Goal: Communication & Community: Answer question/provide support

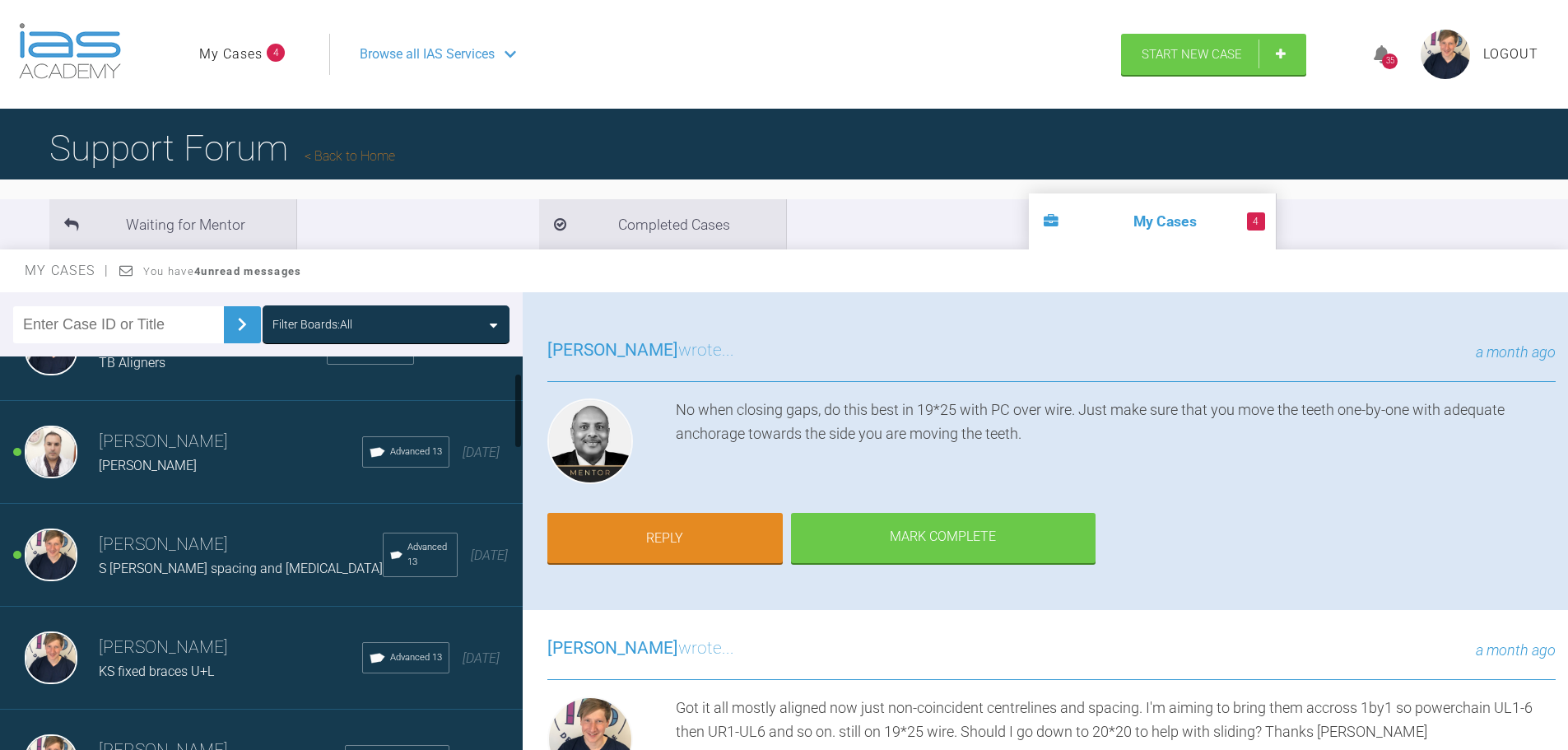
scroll to position [83, 0]
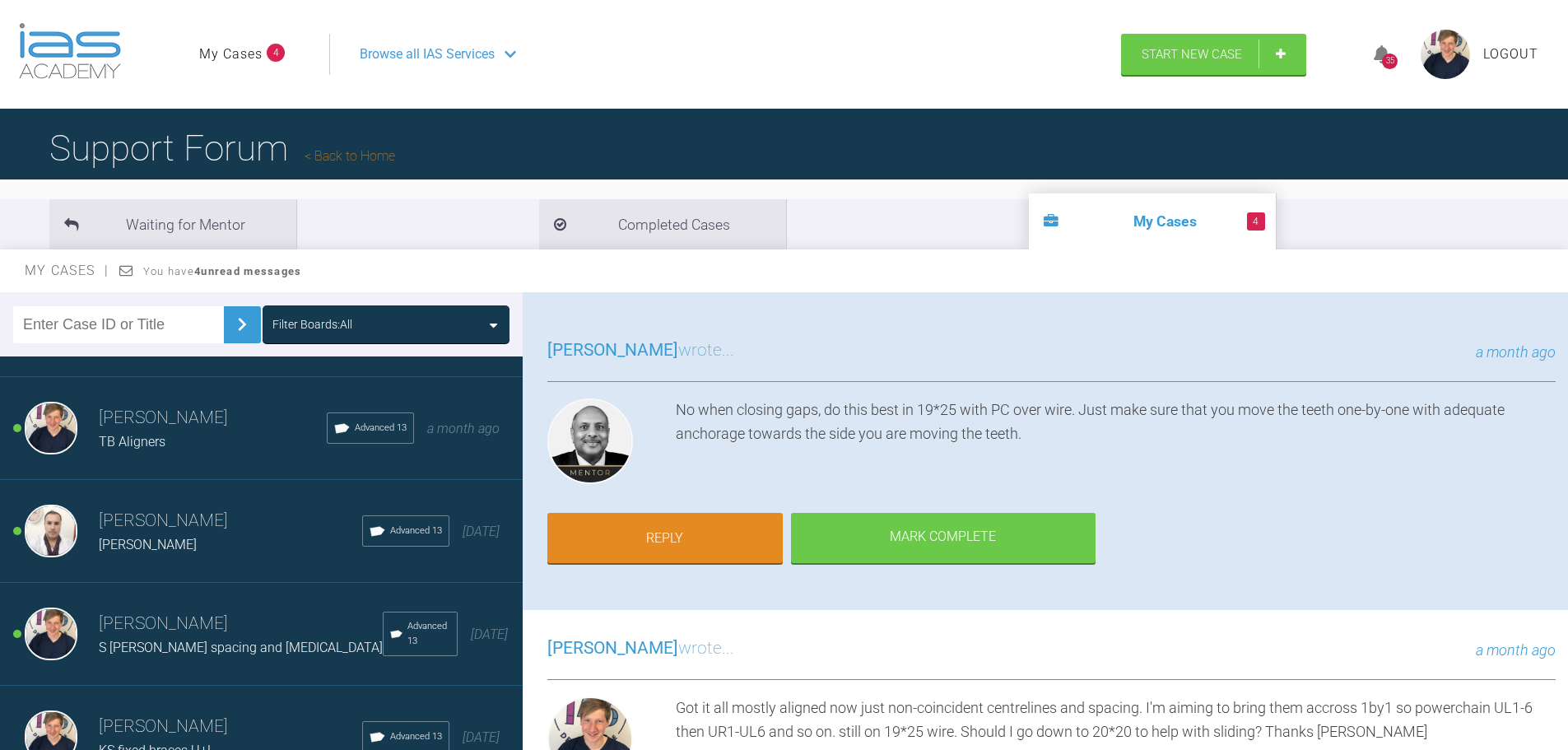
click at [221, 545] on div "[PERSON_NAME]" at bounding box center [230, 545] width 263 height 21
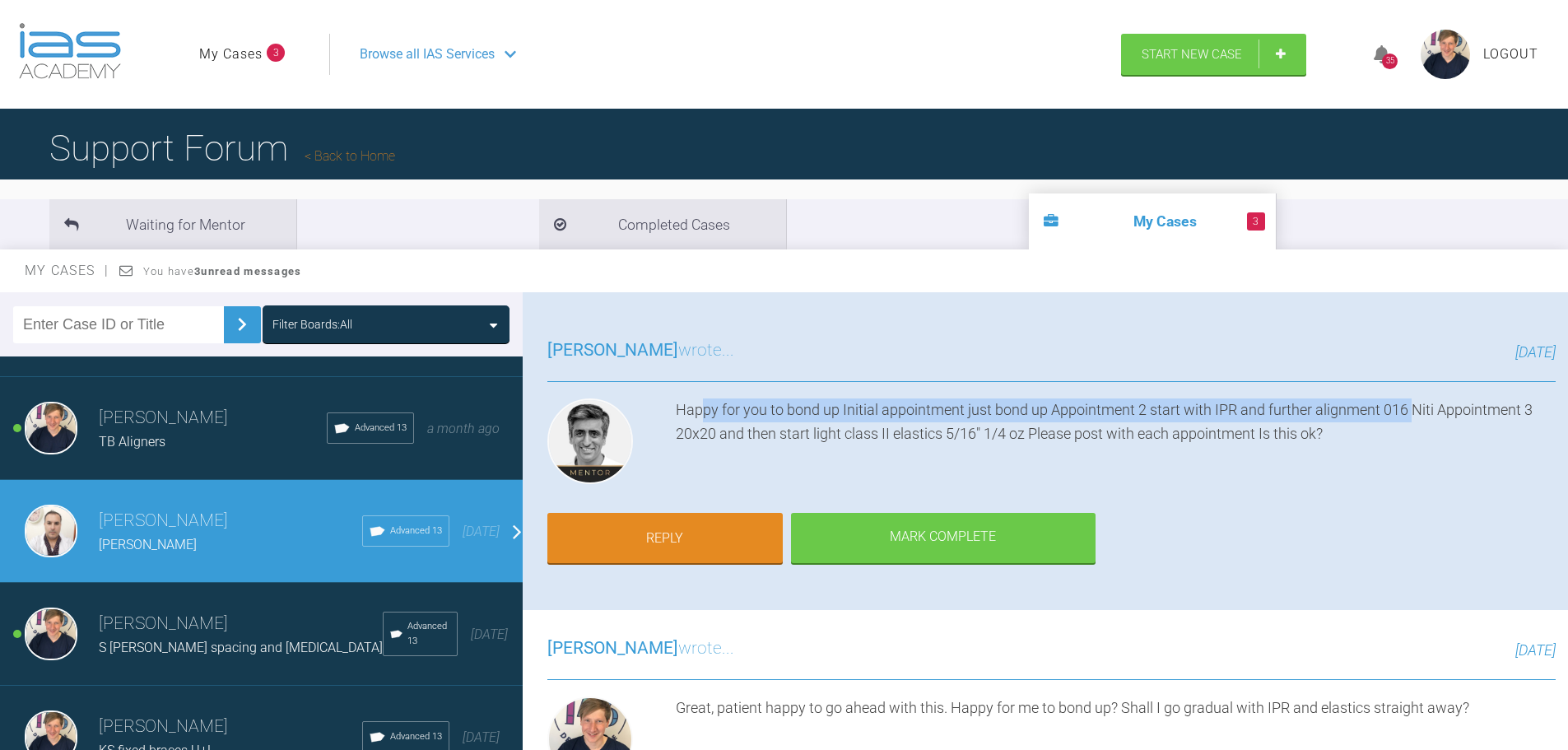
drag, startPoint x: 701, startPoint y: 413, endPoint x: 1414, endPoint y: 407, distance: 713.0
click at [1414, 407] on div "Happy for you to bond up Initial appointment just bond up Appointment 2 start w…" at bounding box center [1116, 444] width 880 height 93
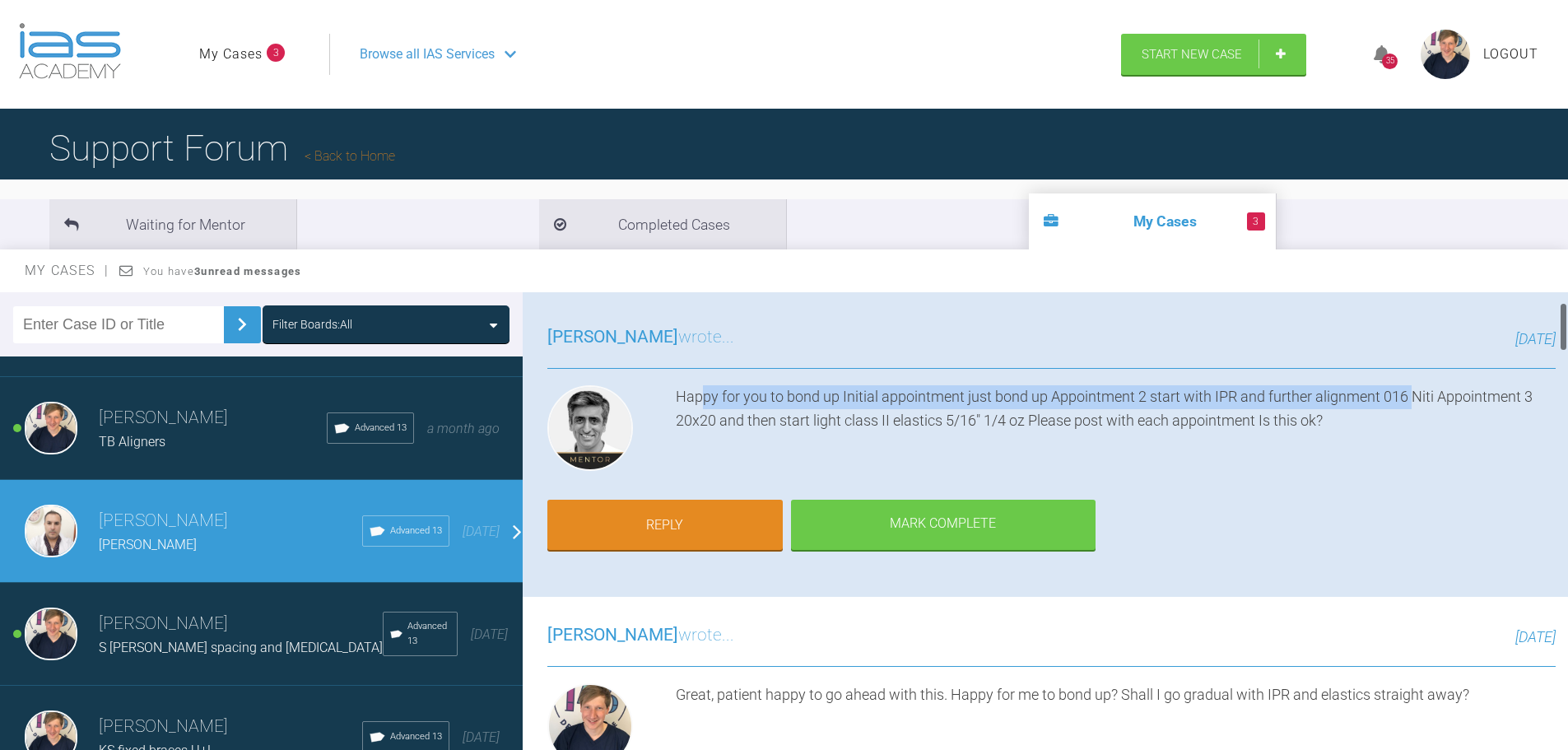
scroll to position [0, 0]
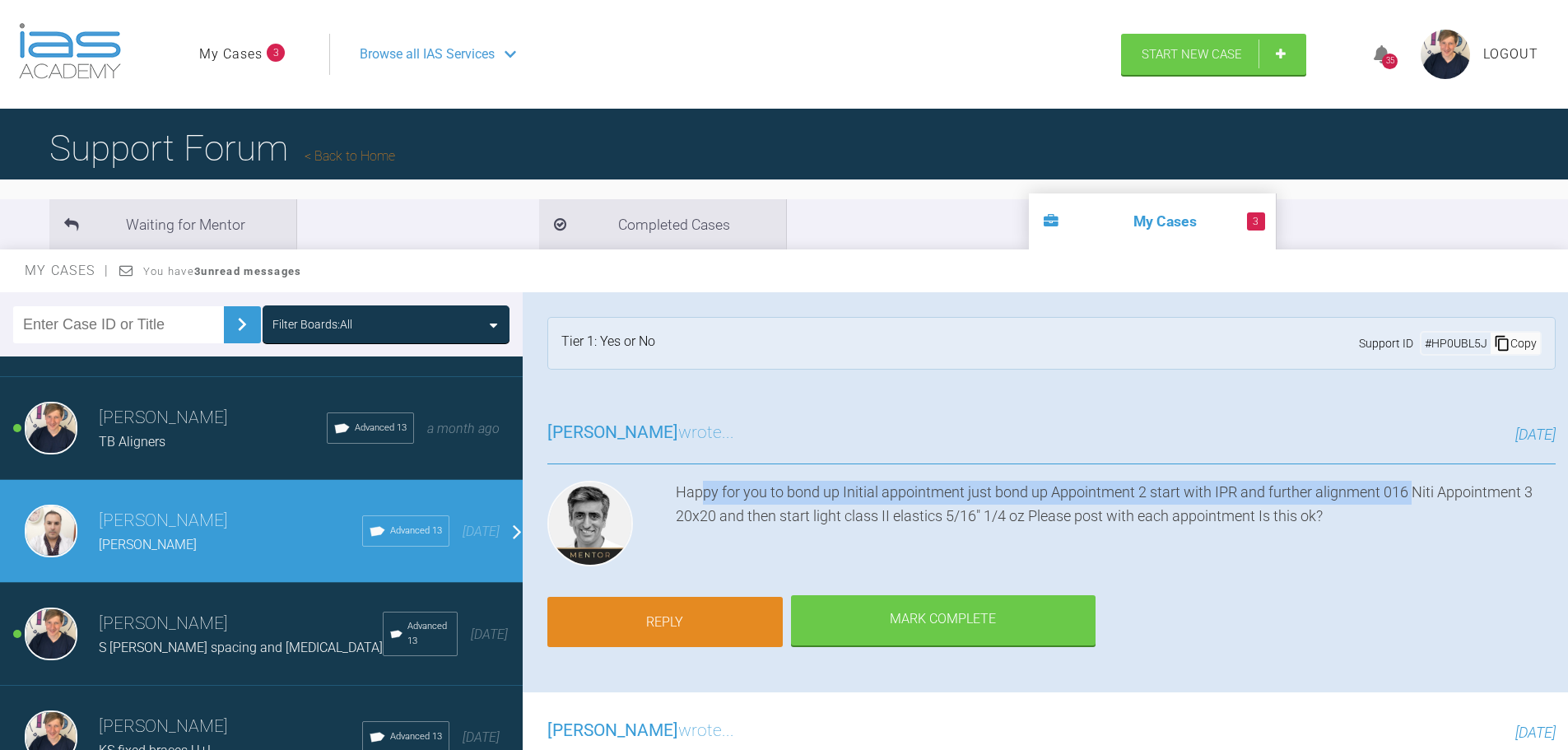
click at [608, 627] on link "Reply" at bounding box center [665, 623] width 236 height 51
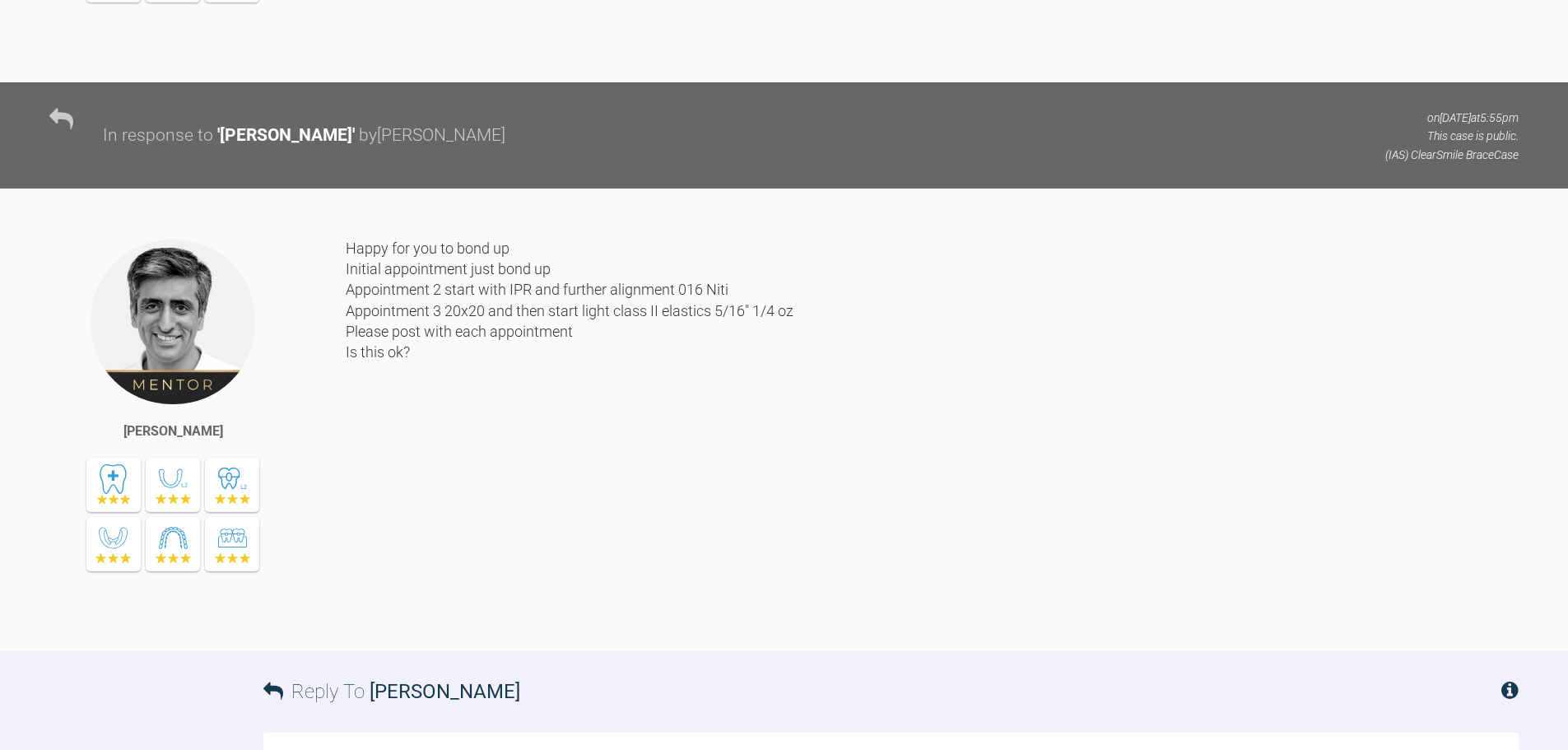
scroll to position [7995, 0]
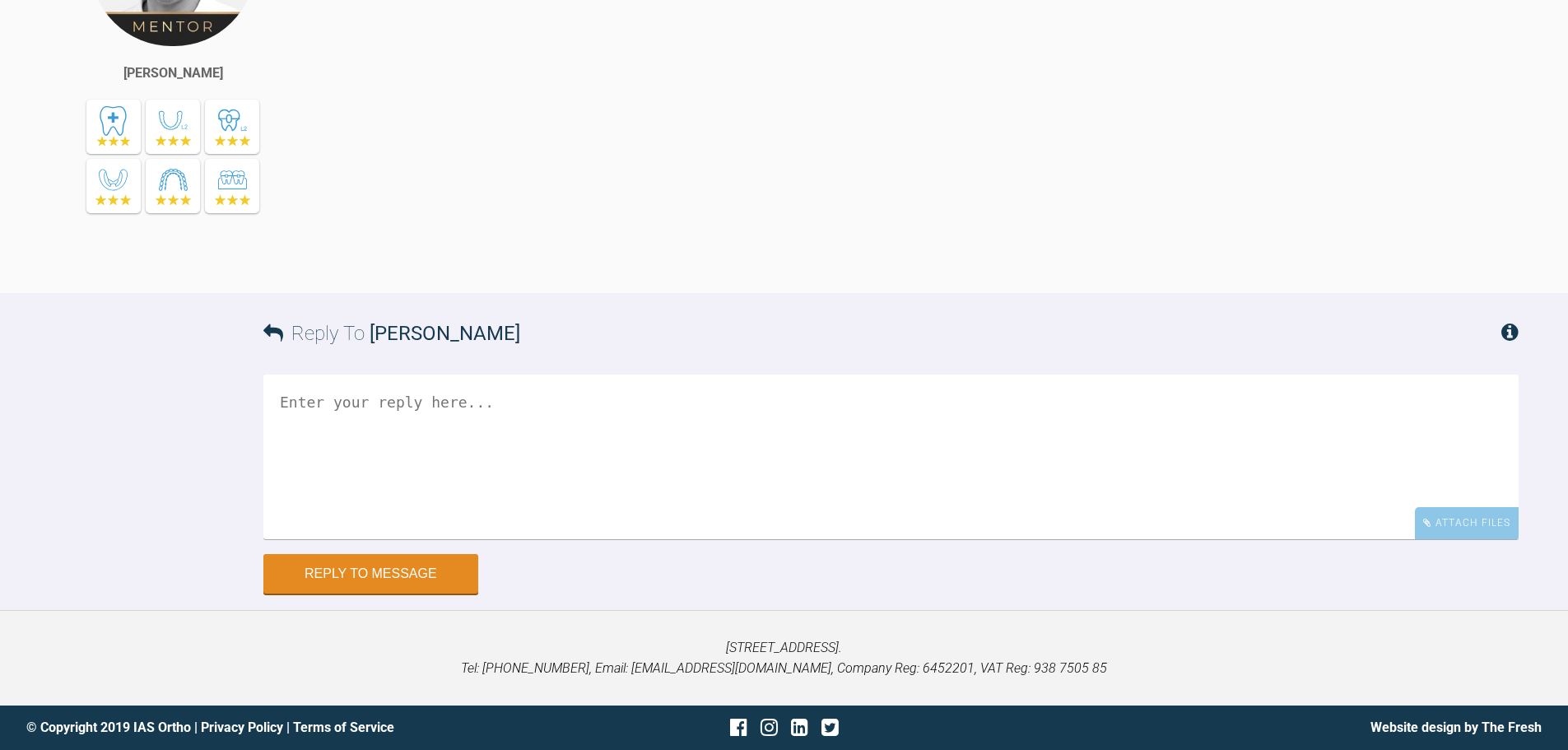
click at [361, 415] on textarea at bounding box center [890, 457] width 1255 height 165
type textarea "Sounds good to me, will keep you up to date thanks"
click at [342, 581] on button "Reply to Message" at bounding box center [370, 575] width 215 height 39
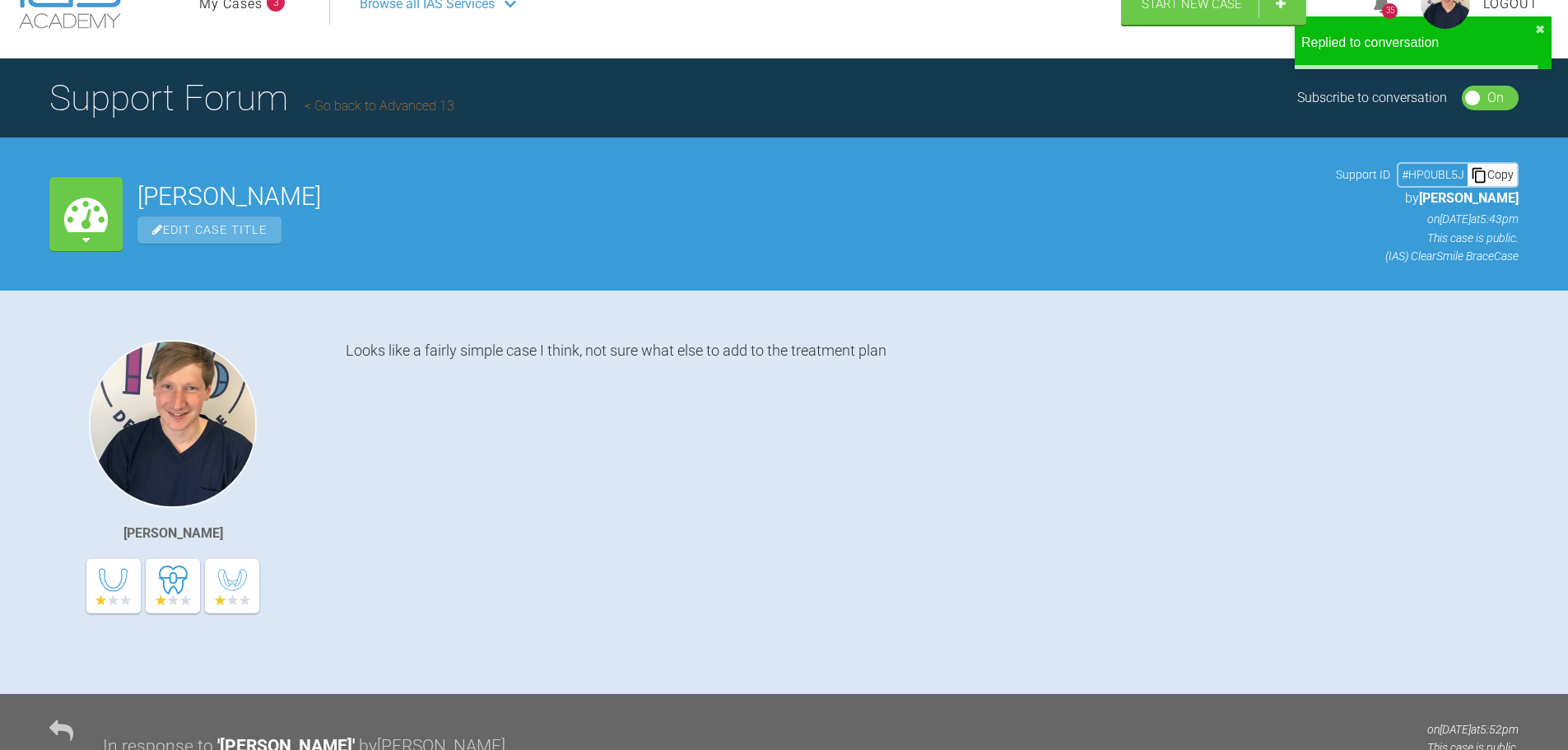
scroll to position [0, 0]
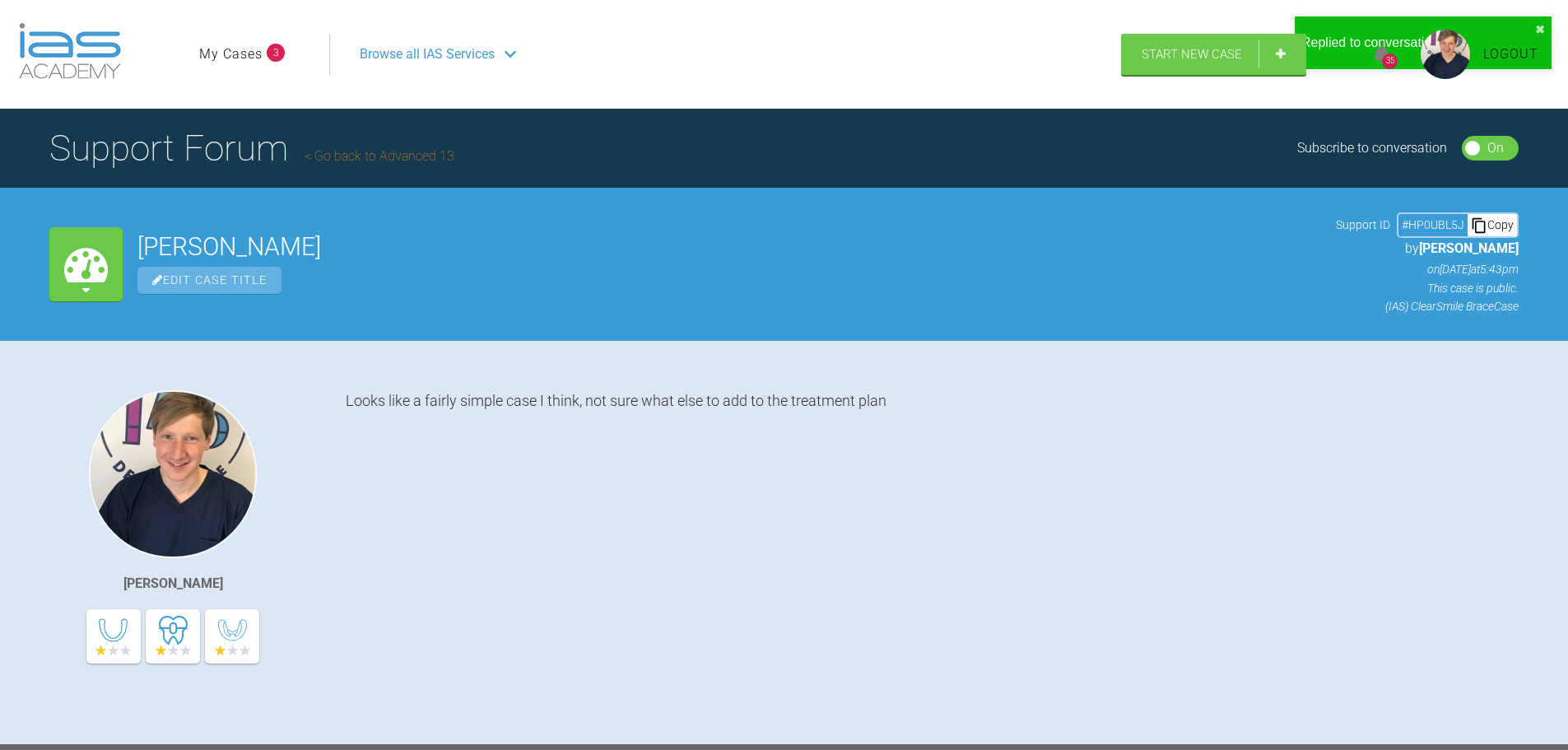
click at [241, 72] on ul "My Cases 3" at bounding box center [264, 54] width 130 height 41
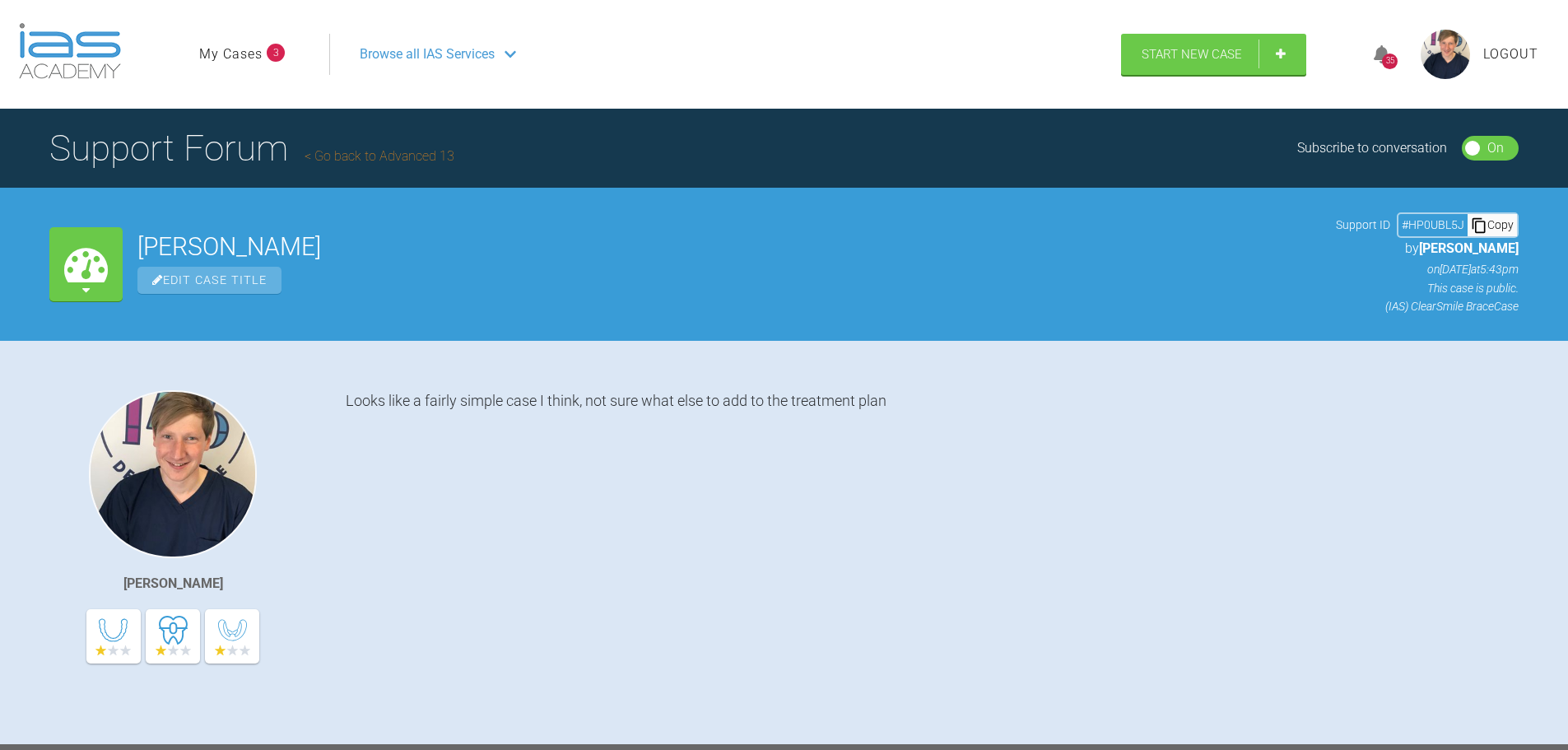
click at [246, 55] on link "My Cases" at bounding box center [230, 54] width 63 height 21
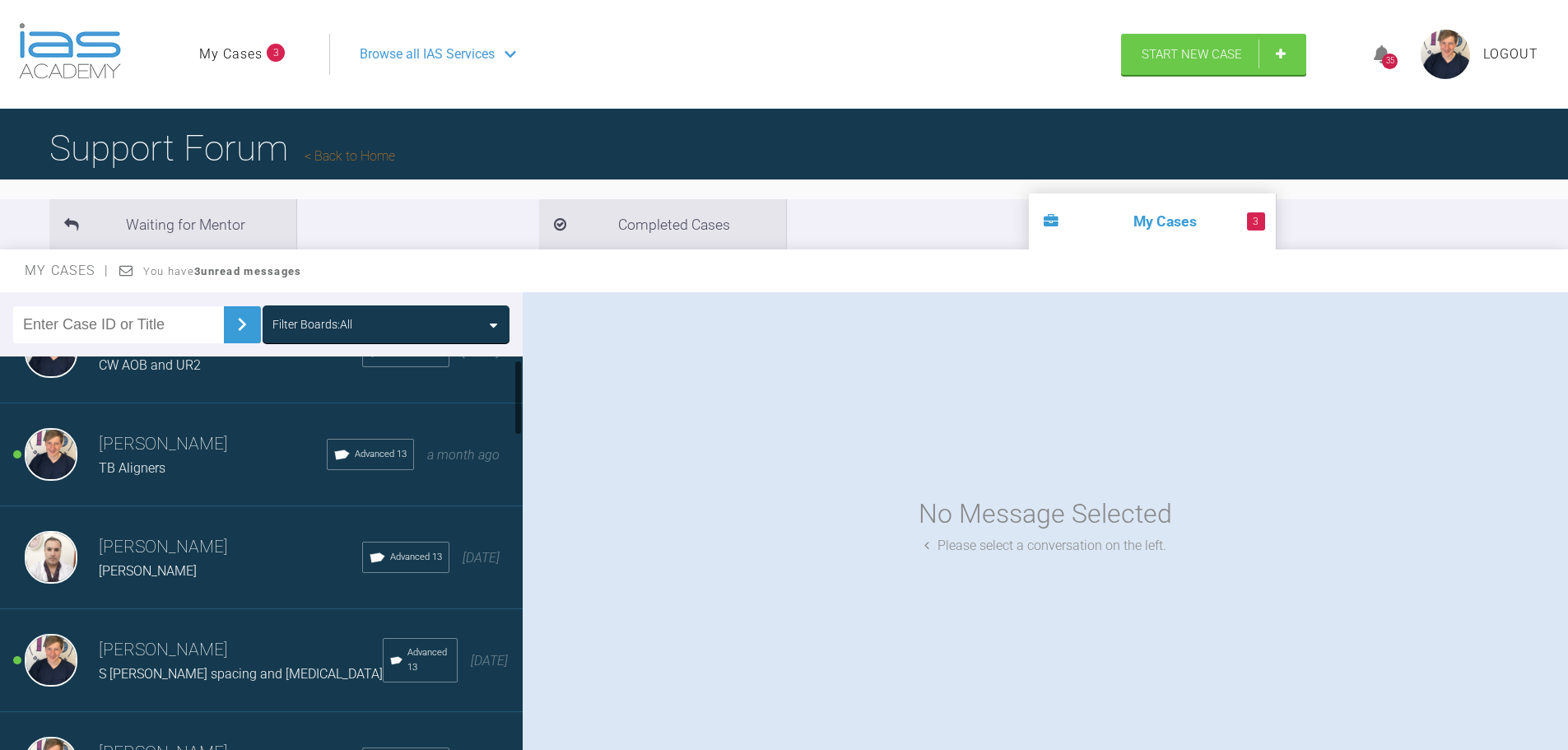
scroll to position [83, 0]
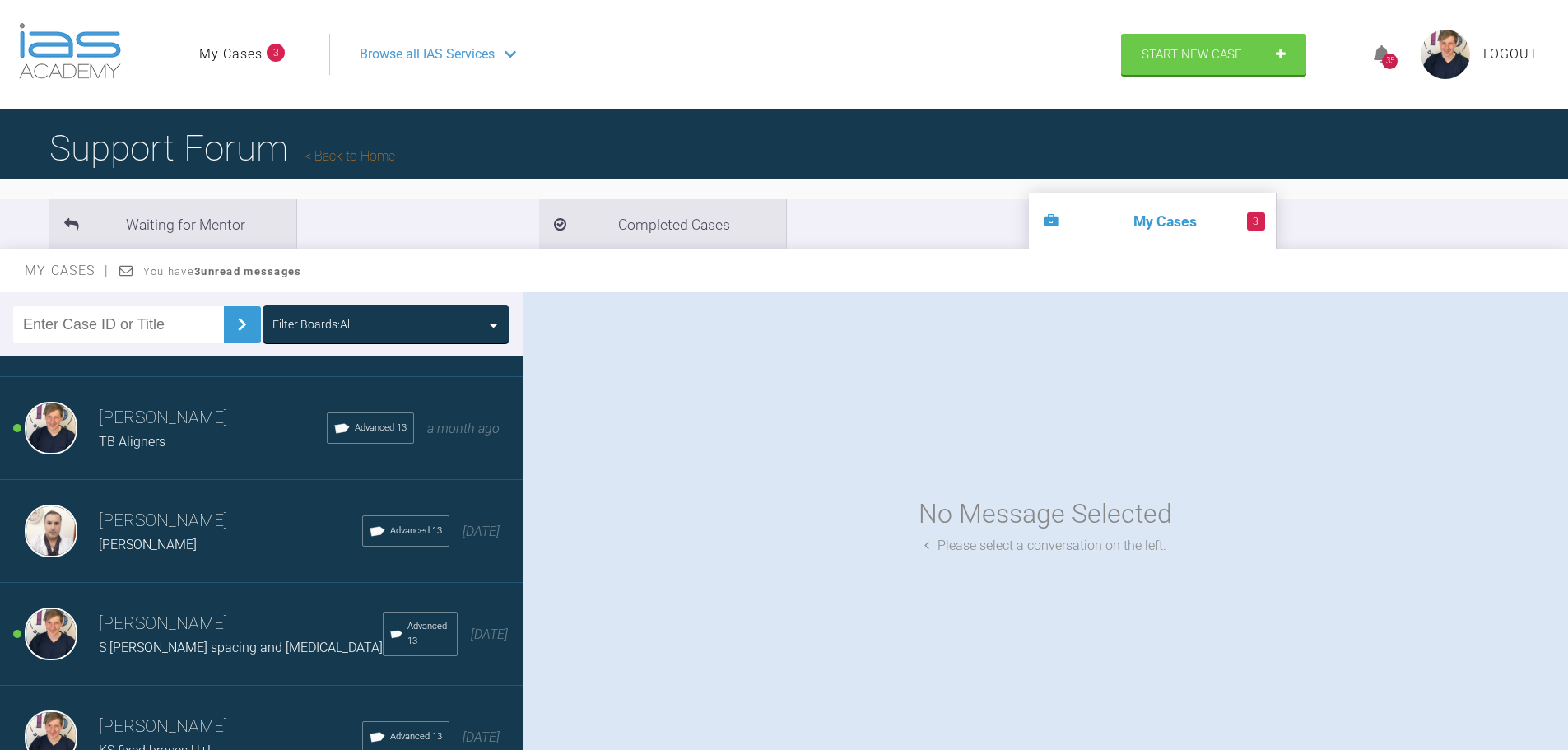
click at [205, 451] on div "TB Aligners" at bounding box center [213, 441] width 228 height 21
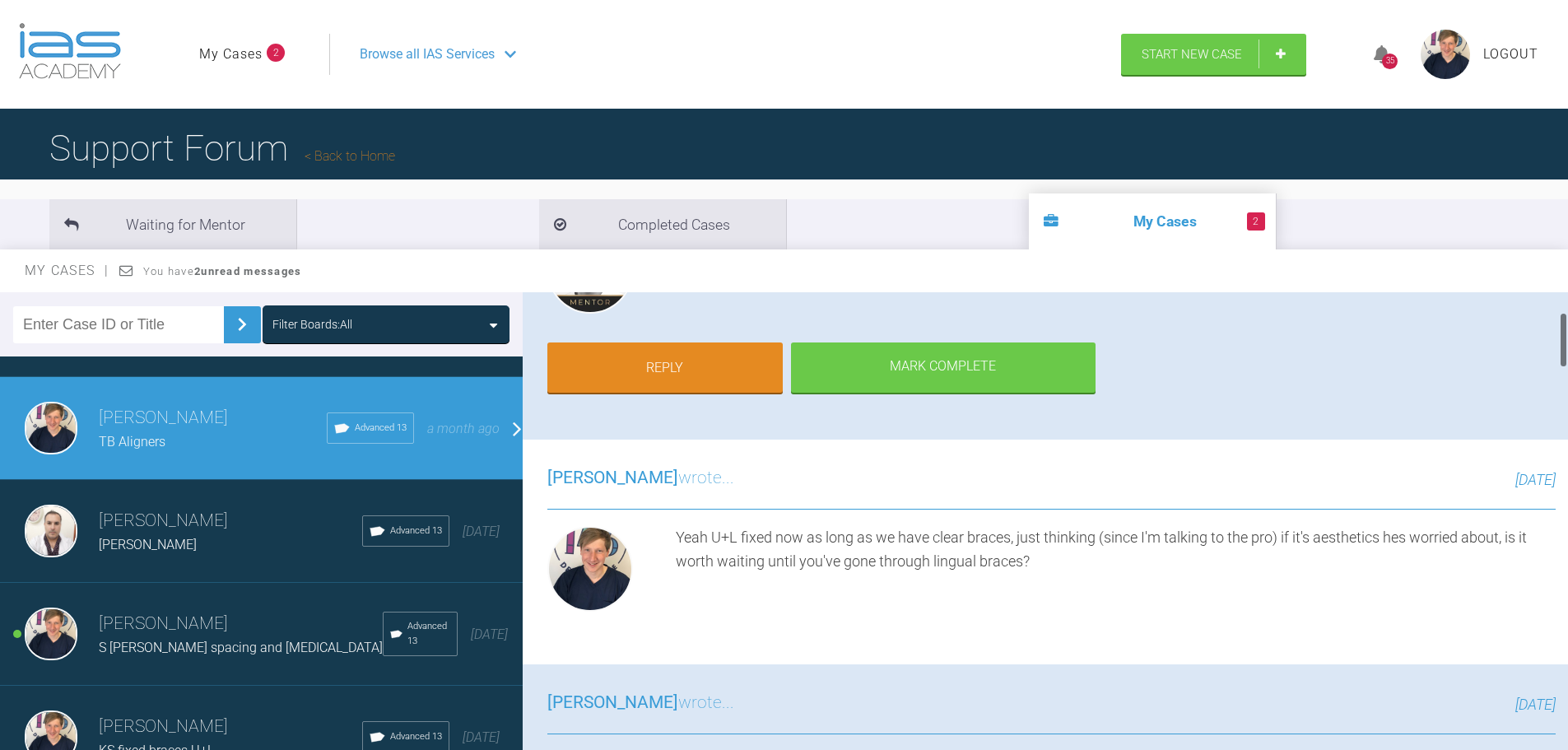
scroll to position [329, 0]
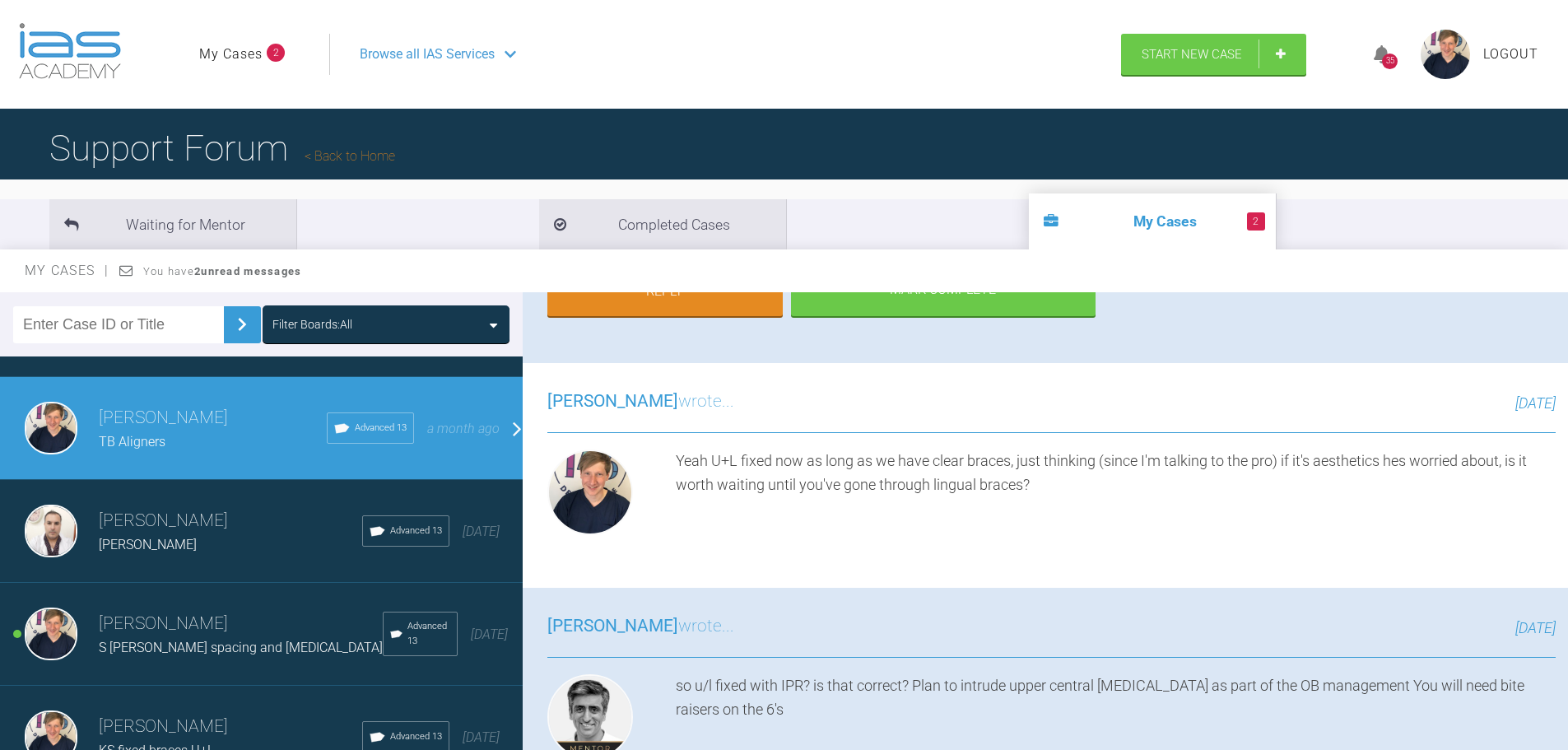
click at [177, 621] on h3 "[PERSON_NAME]" at bounding box center [241, 623] width 284 height 28
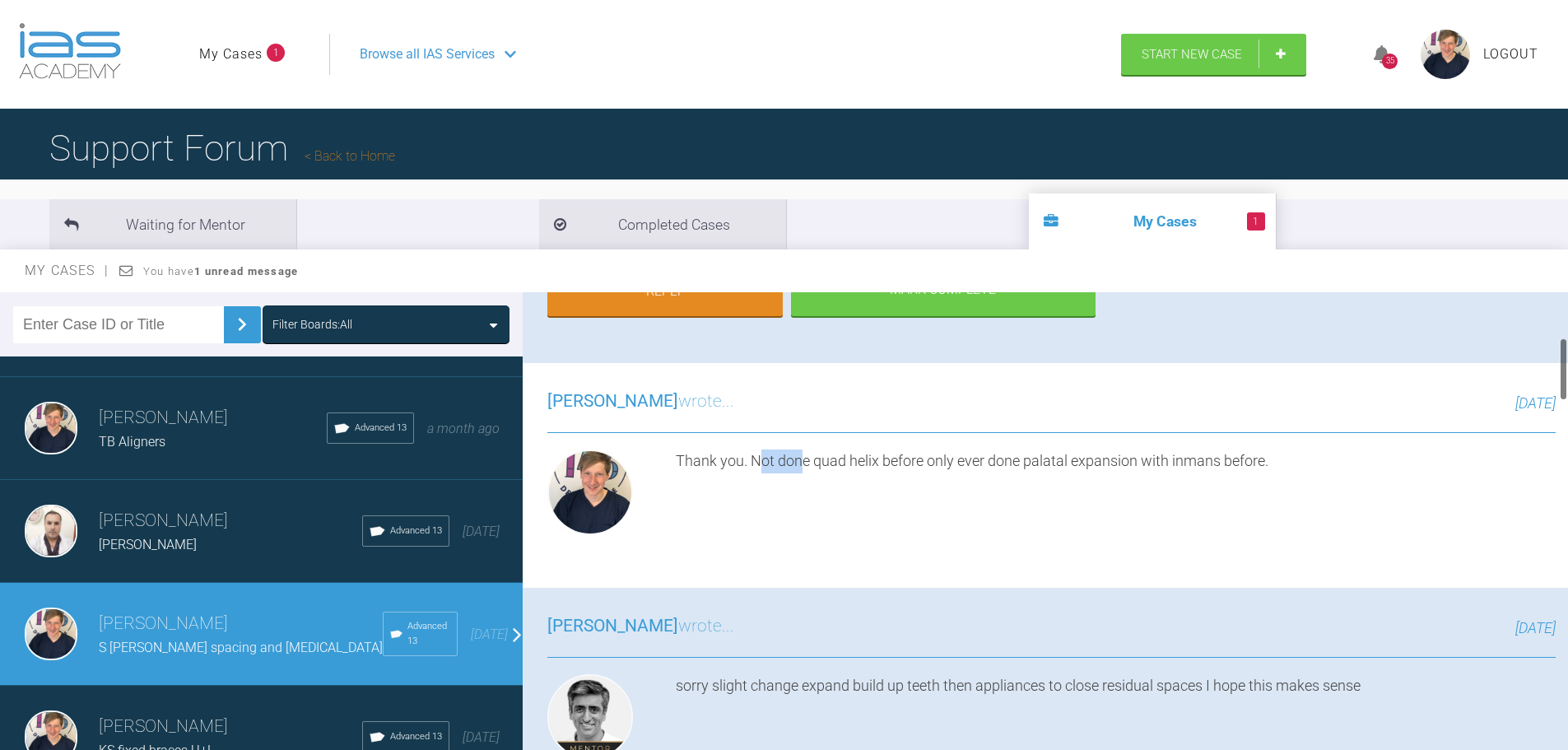
drag, startPoint x: 764, startPoint y: 460, endPoint x: 839, endPoint y: 461, distance: 75.0
click at [818, 458] on div "Thank you. Not done quad helix before only ever done palatal expansion with inm…" at bounding box center [1116, 495] width 880 height 93
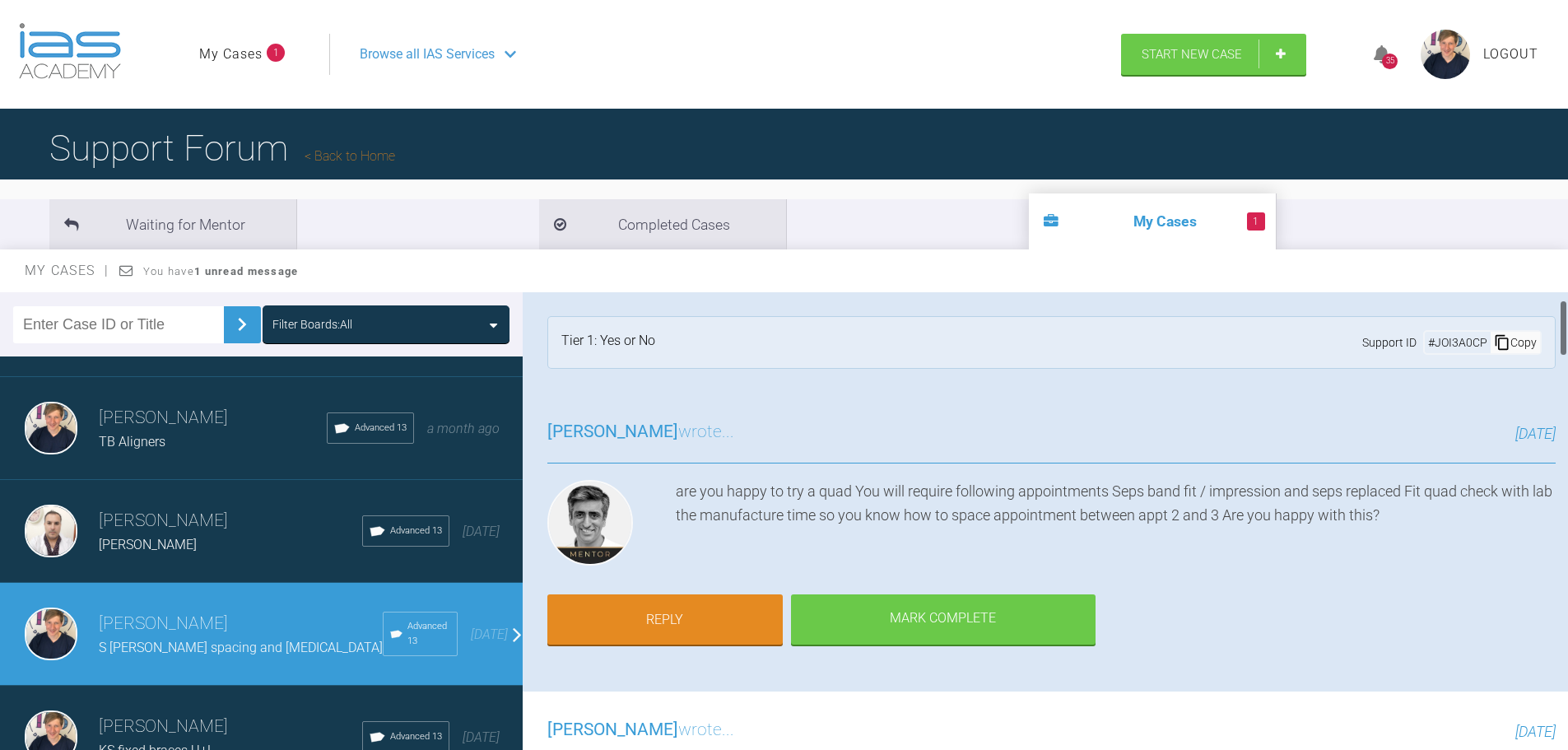
scroll to position [0, 0]
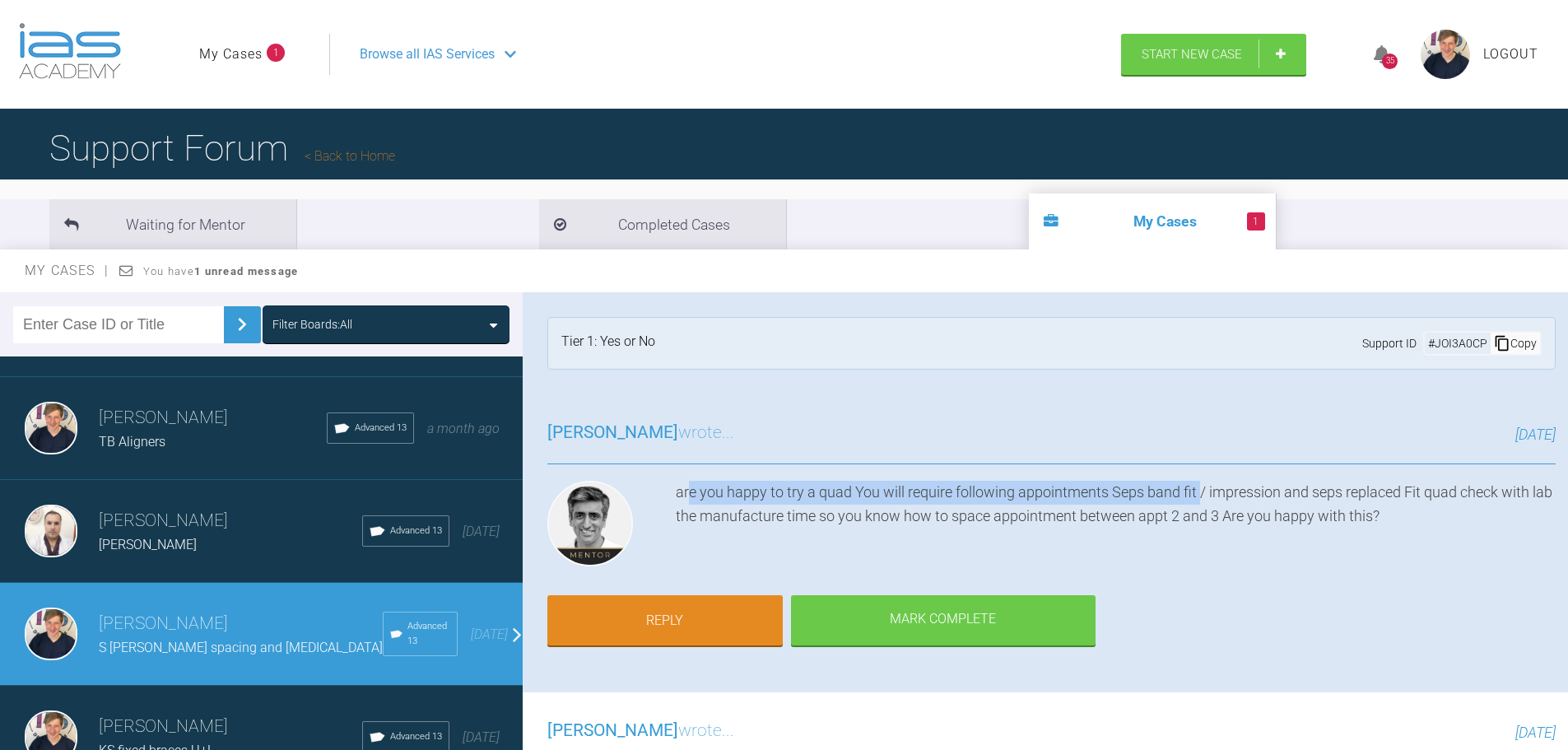
drag, startPoint x: 690, startPoint y: 491, endPoint x: 1203, endPoint y: 479, distance: 513.1
click at [1203, 479] on div "[PERSON_NAME] wrote... [DATE] are you happy to try a quad You will require foll…" at bounding box center [1052, 543] width 1058 height 298
click at [686, 621] on link "Reply" at bounding box center [665, 623] width 236 height 51
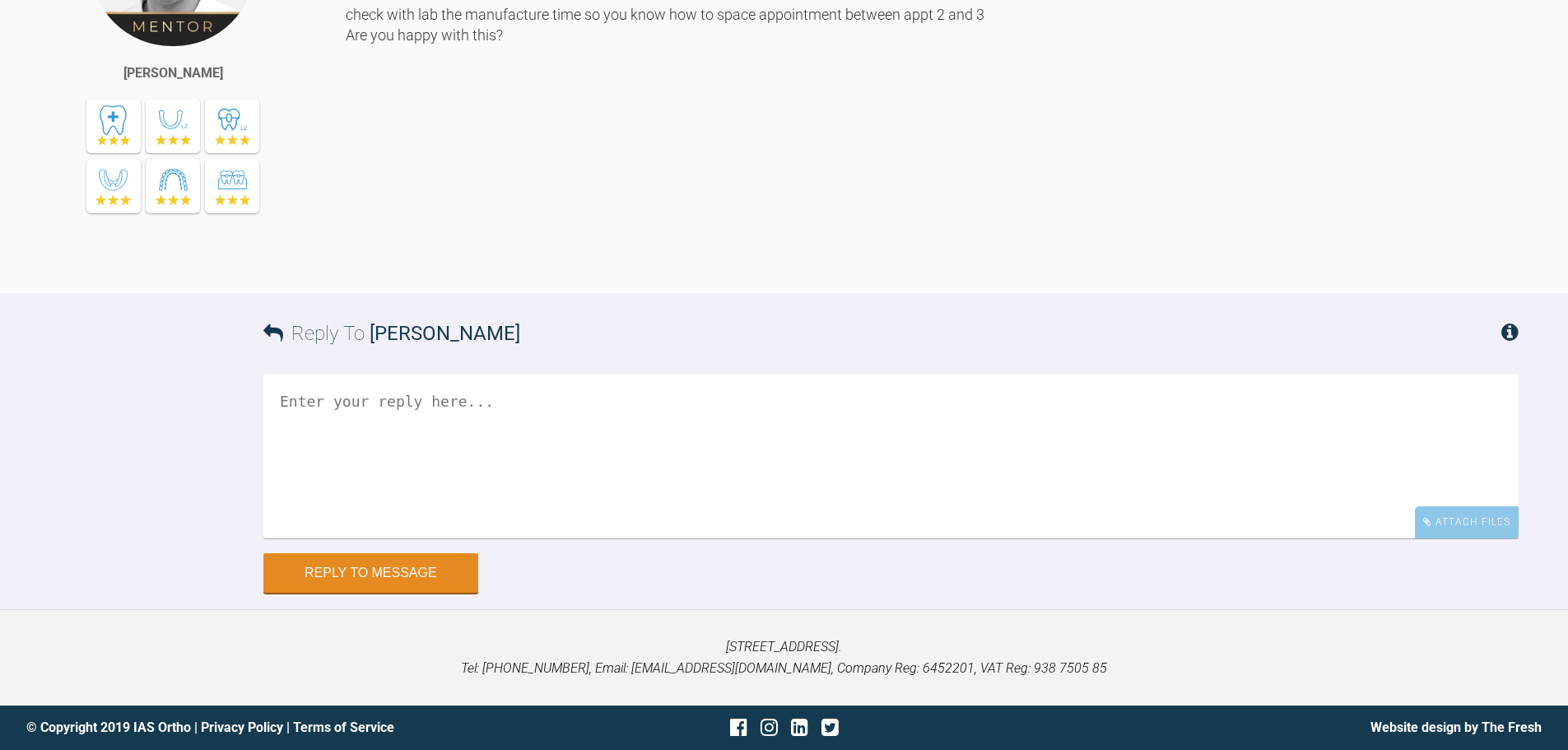
scroll to position [6612, 0]
drag, startPoint x: 634, startPoint y: 479, endPoint x: 608, endPoint y: 481, distance: 26.1
click at [631, 480] on textarea at bounding box center [890, 457] width 1255 height 165
click at [666, 398] on textarea "Patient is a nurse so probably a good first qual helix case." at bounding box center [890, 457] width 1255 height 165
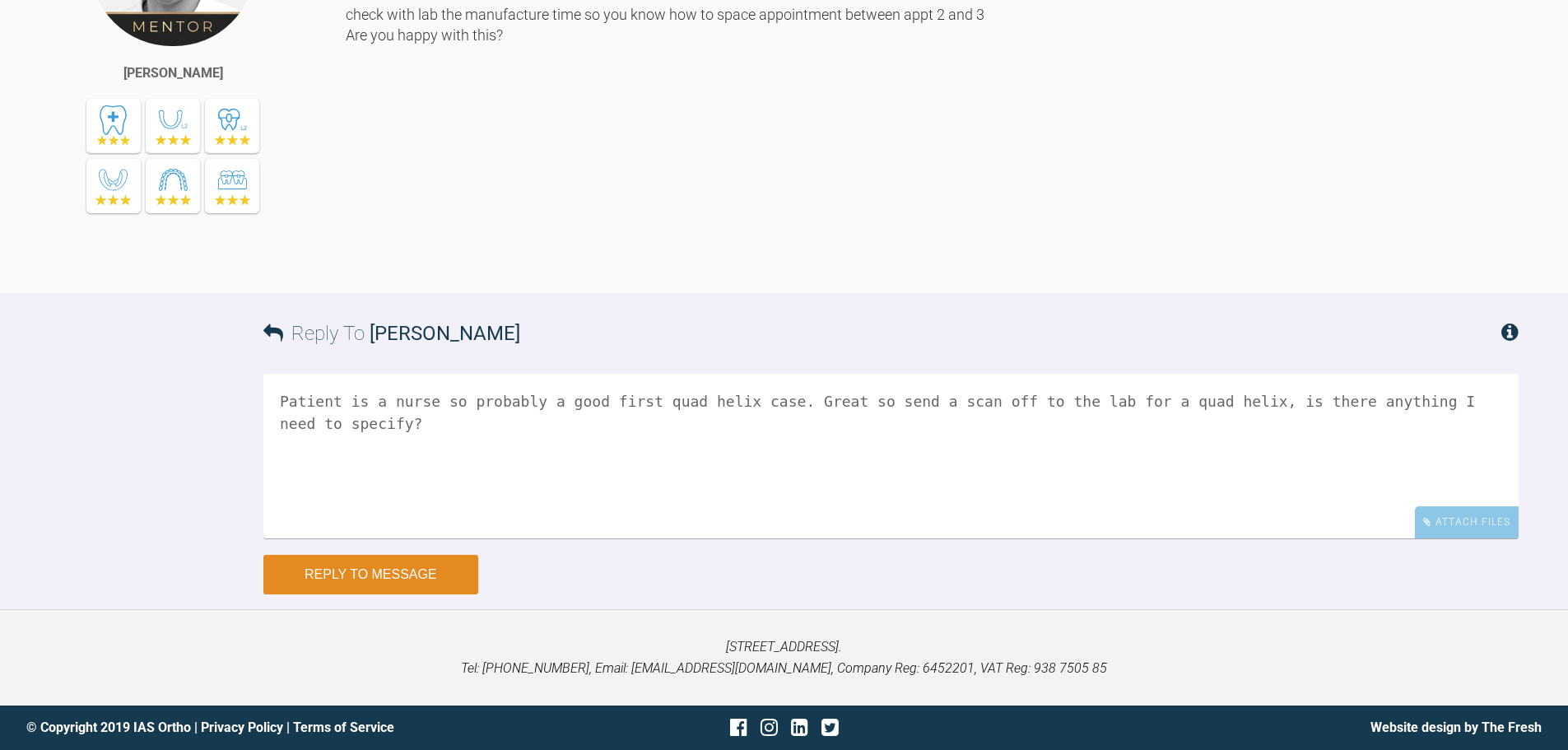
type textarea "Patient is a nurse so probably a good first quad helix case. Great so send a sc…"
click at [474, 579] on button "Reply to Message" at bounding box center [370, 574] width 215 height 39
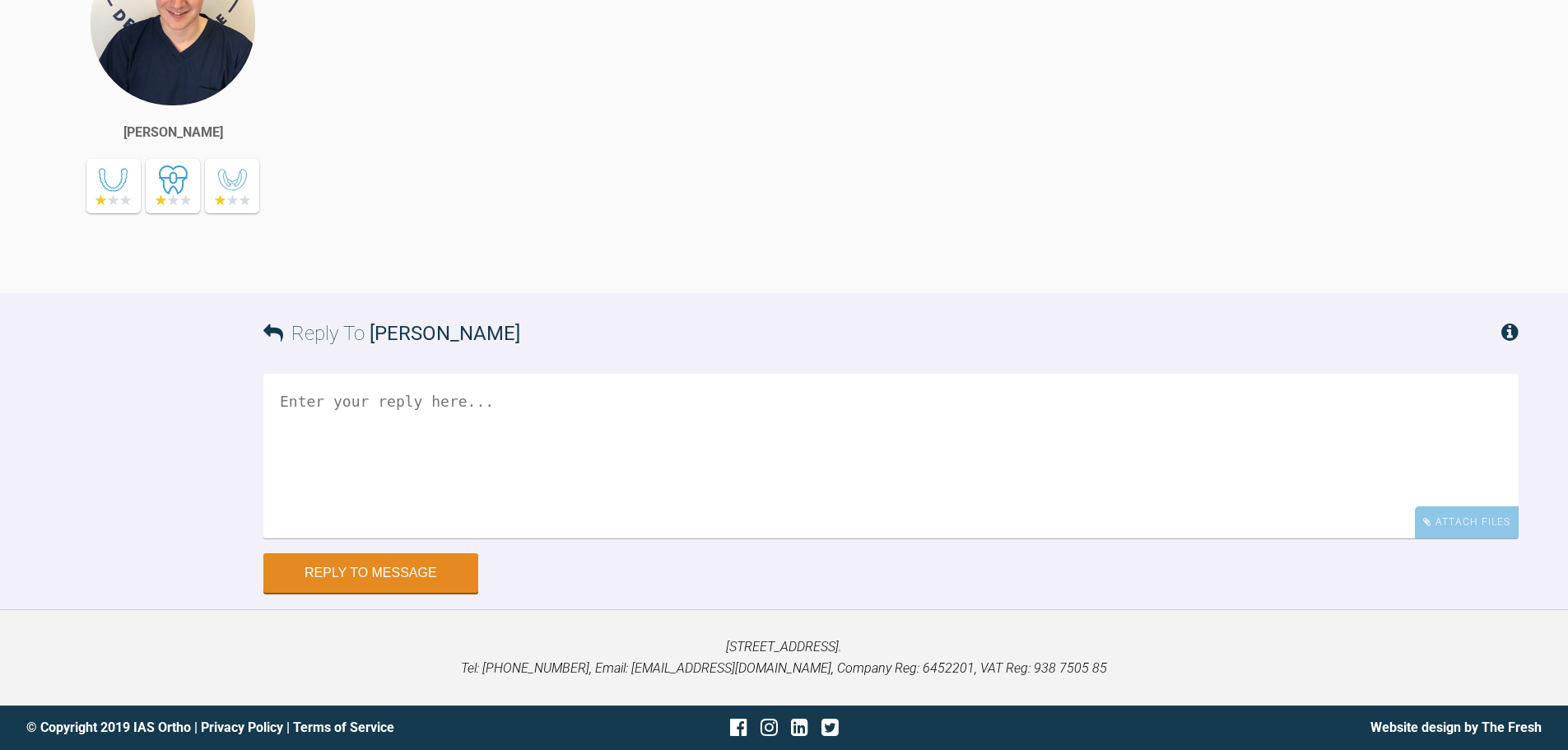
scroll to position [7121, 0]
